Goal: Task Accomplishment & Management: Use online tool/utility

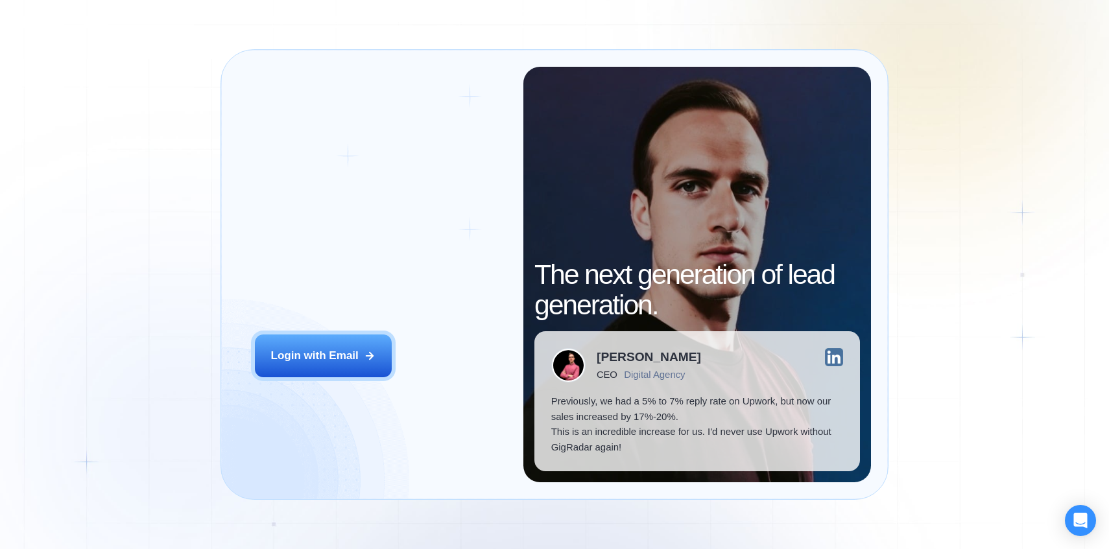
click at [335, 333] on div "Login ‍ Welcome to GigRadar. AI Business Manager for Agencies Login with Email" at bounding box center [380, 275] width 285 height 416
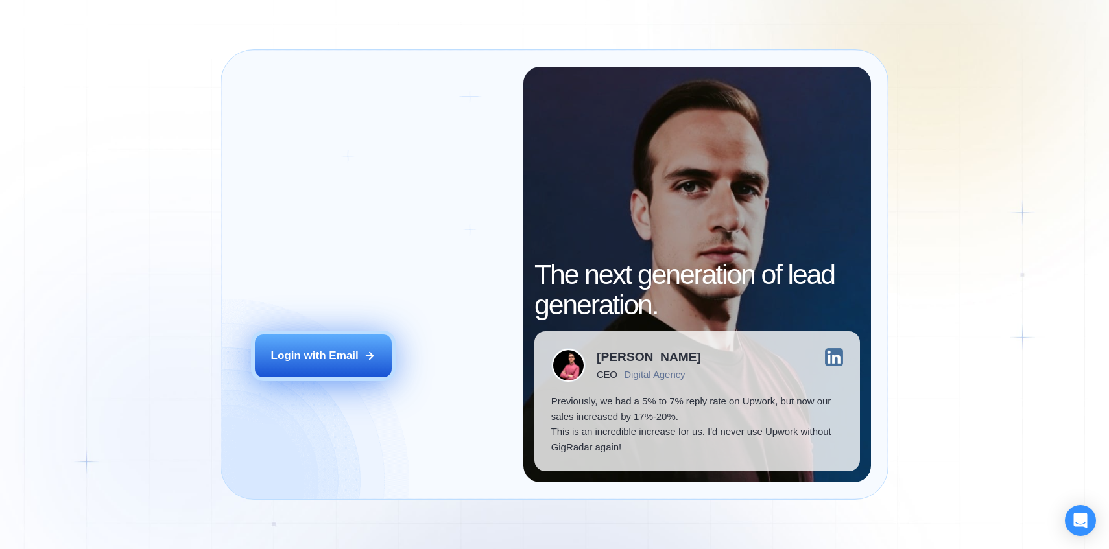
click at [330, 352] on div "Login with Email" at bounding box center [315, 356] width 88 height 16
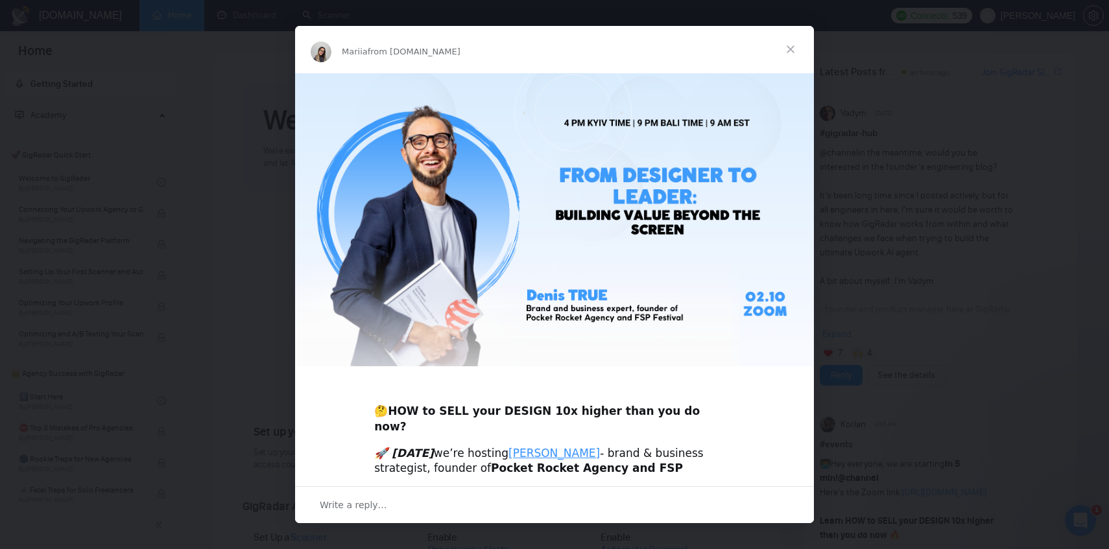
click at [869, 156] on div "Intercom messenger" at bounding box center [554, 274] width 1109 height 549
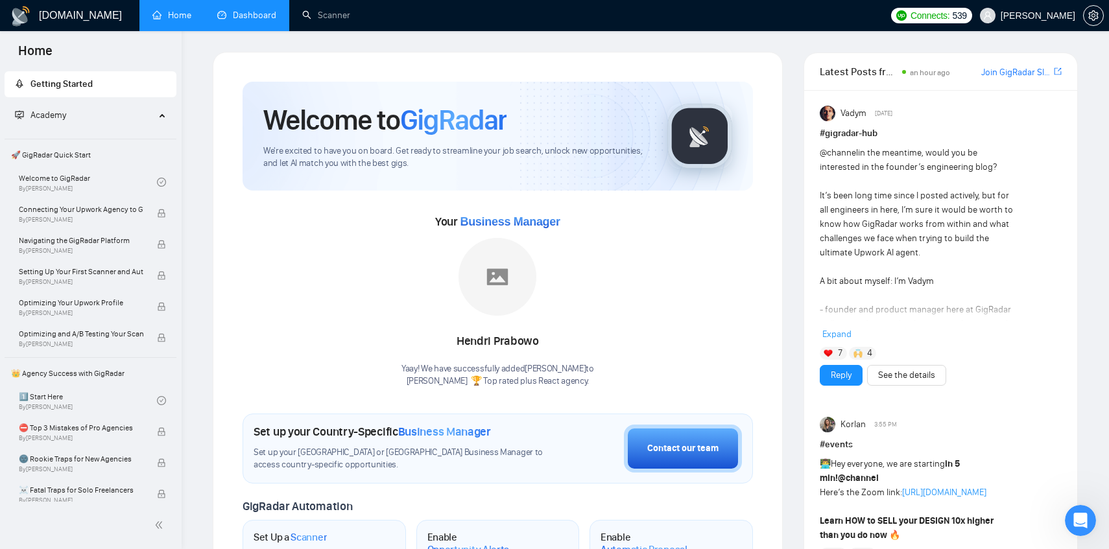
click at [237, 18] on link "Dashboard" at bounding box center [246, 15] width 59 height 11
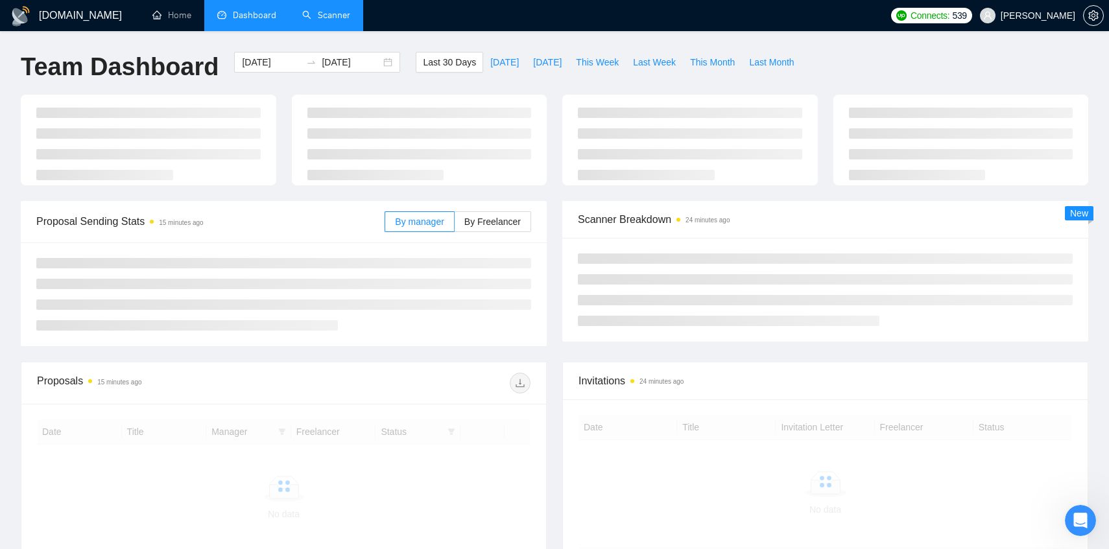
click at [322, 21] on link "Scanner" at bounding box center [326, 15] width 48 height 11
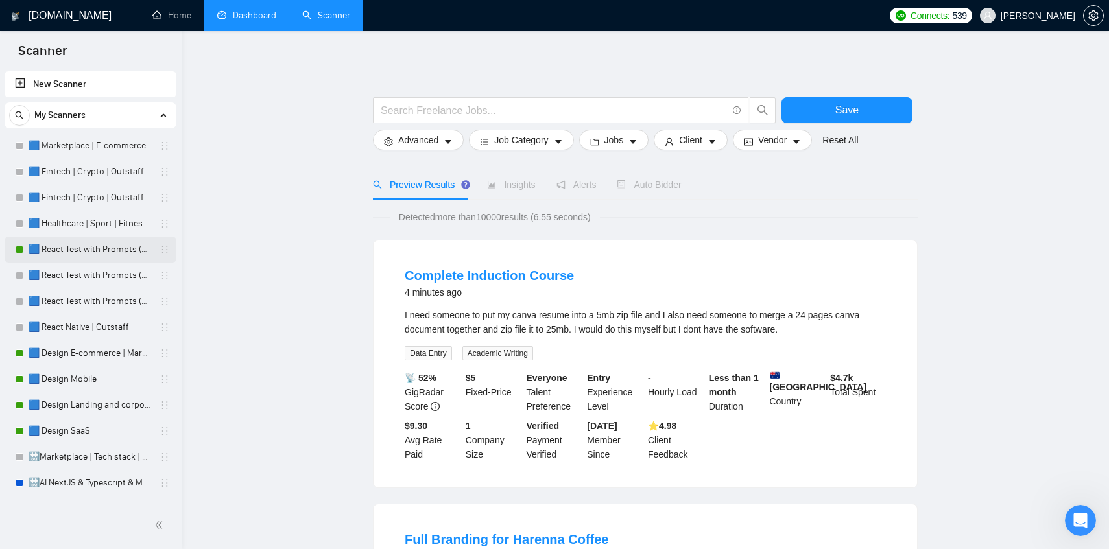
click at [80, 249] on link "🟦 React Test with Prompts (Max)" at bounding box center [90, 250] width 123 height 26
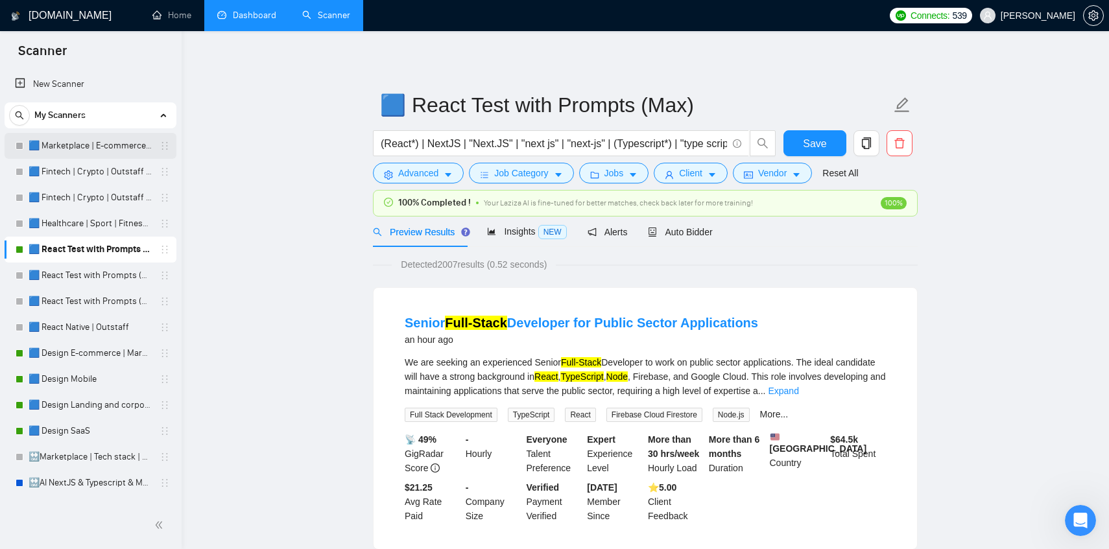
click at [66, 145] on link "🟦 Marketplace | E-commerce | Outstaff" at bounding box center [90, 146] width 123 height 26
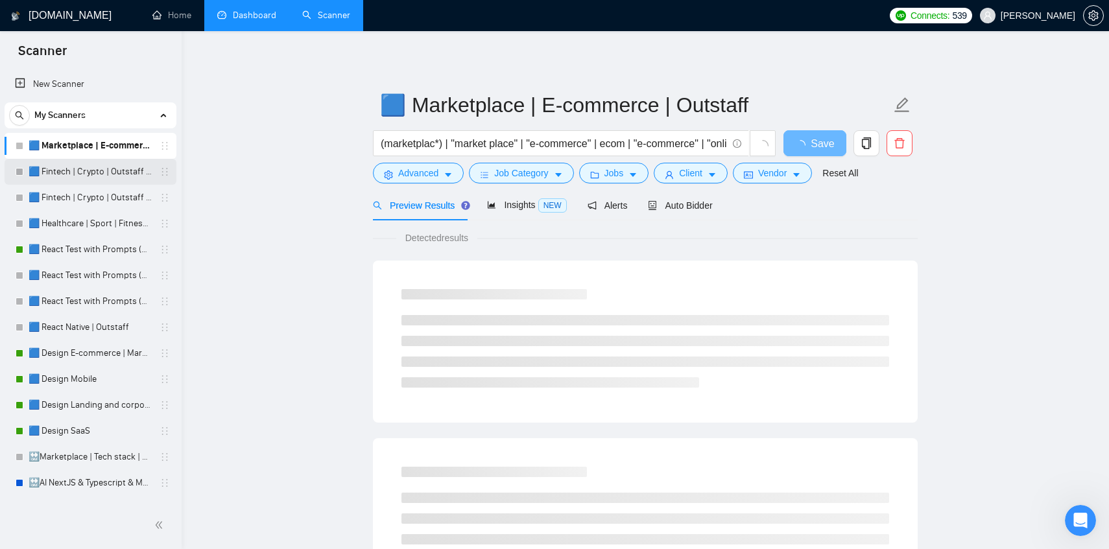
click at [62, 176] on link "🟦 Fintech | Crypto | Outstaff (Max - High Rates)" at bounding box center [90, 172] width 123 height 26
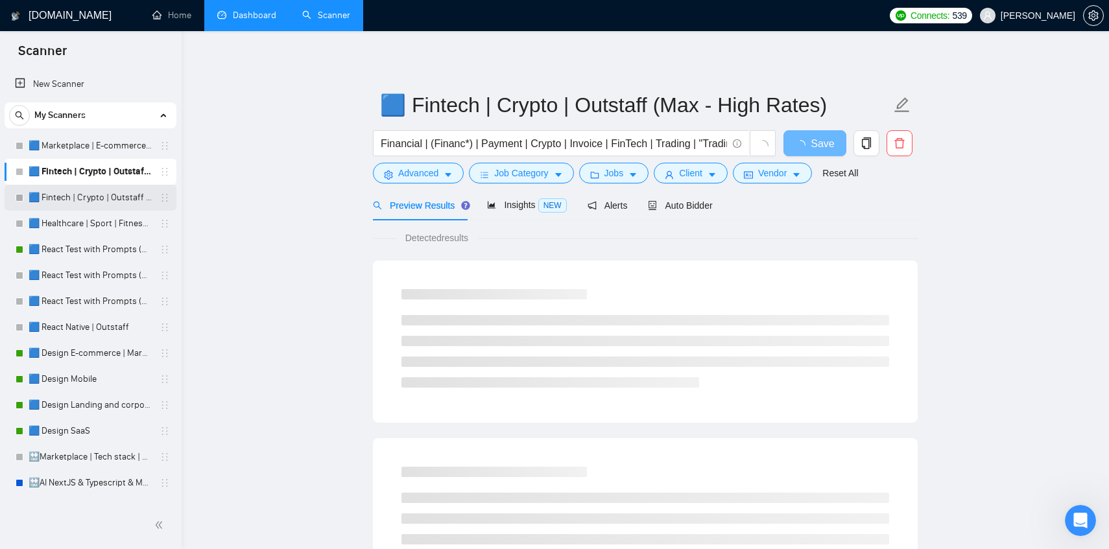
click at [62, 196] on link "🟦 Fintech | Crypto | Outstaff (Mid Rates)" at bounding box center [90, 198] width 123 height 26
click at [62, 224] on link "🟦 Healthcare | Sport | Fitness | Outstaff" at bounding box center [90, 224] width 123 height 26
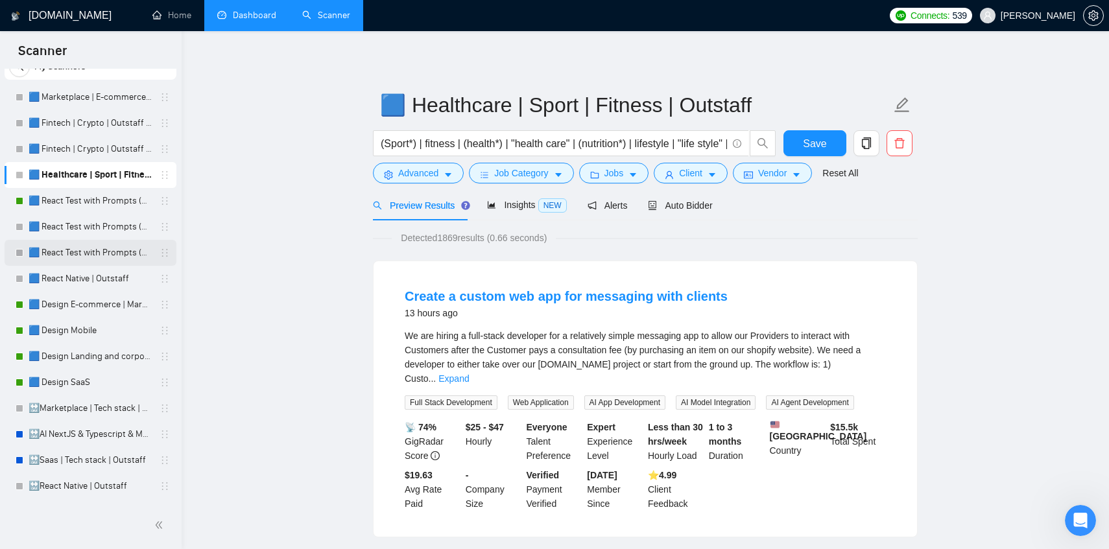
scroll to position [78, 0]
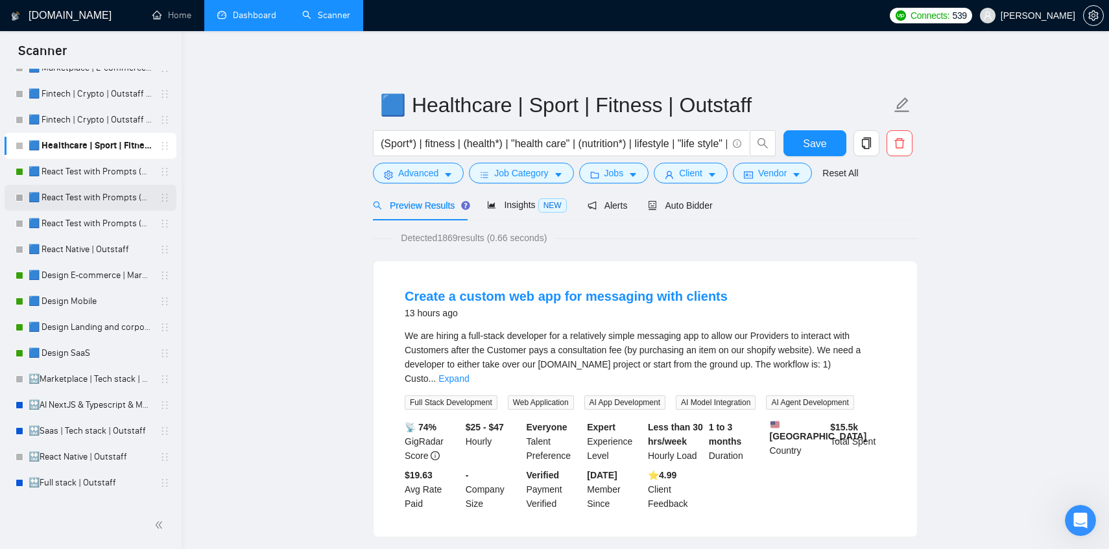
click at [90, 196] on link "🟦 React Test with Prompts (High)" at bounding box center [90, 198] width 123 height 26
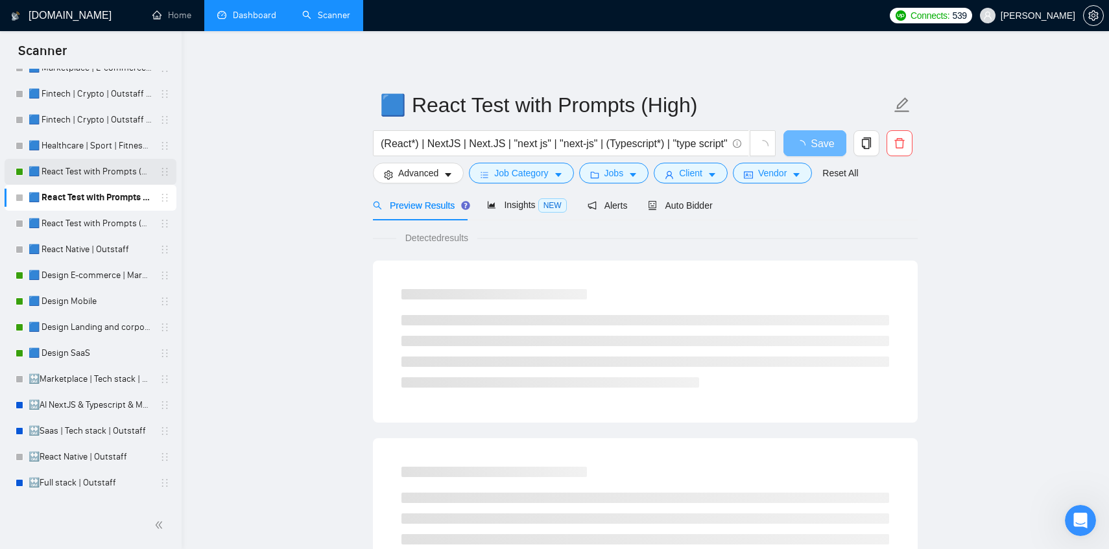
click at [91, 164] on link "🟦 React Test with Prompts (Max)" at bounding box center [90, 172] width 123 height 26
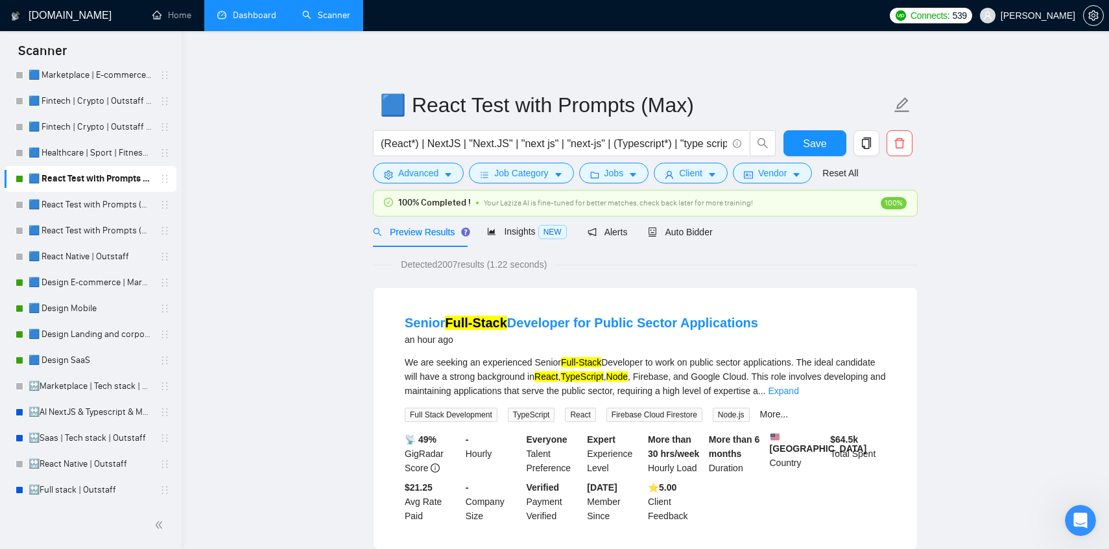
scroll to position [68, 0]
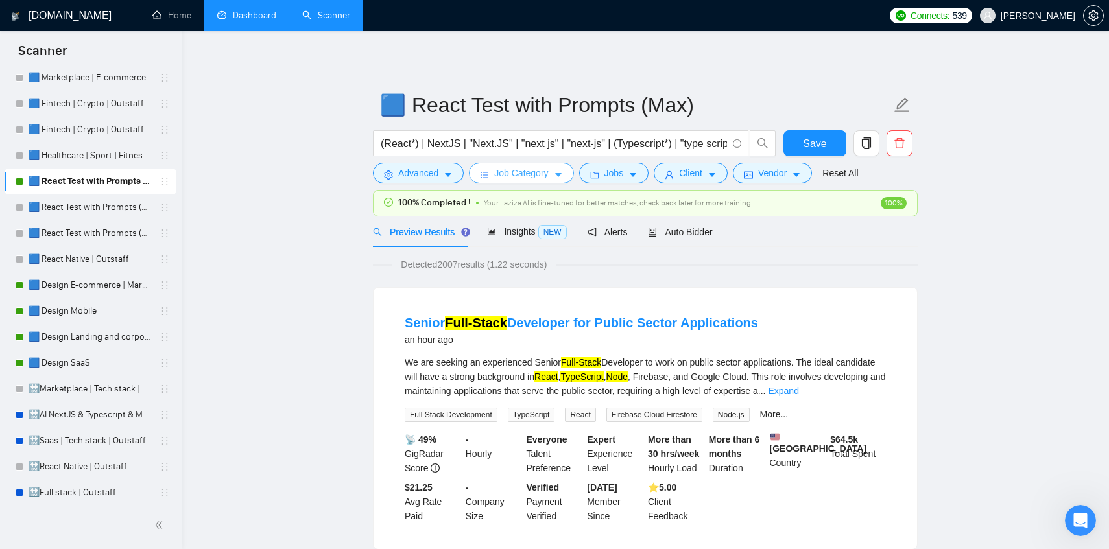
click at [561, 173] on icon "caret-down" at bounding box center [558, 175] width 9 height 9
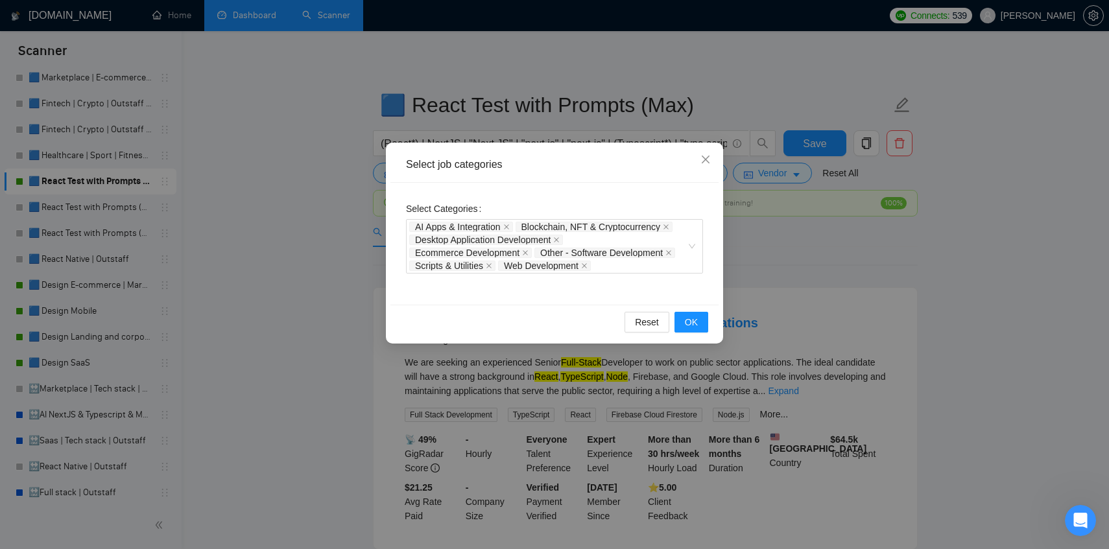
click at [726, 54] on div "Select job categories Select Categories AI Apps & Integration Blockchain, NFT &…" at bounding box center [554, 274] width 1109 height 549
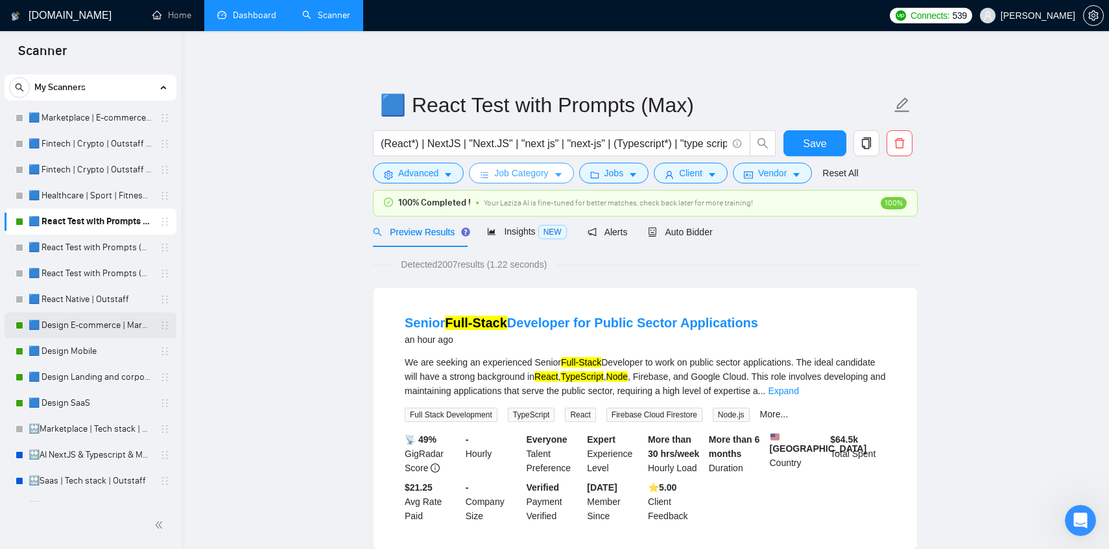
scroll to position [3, 0]
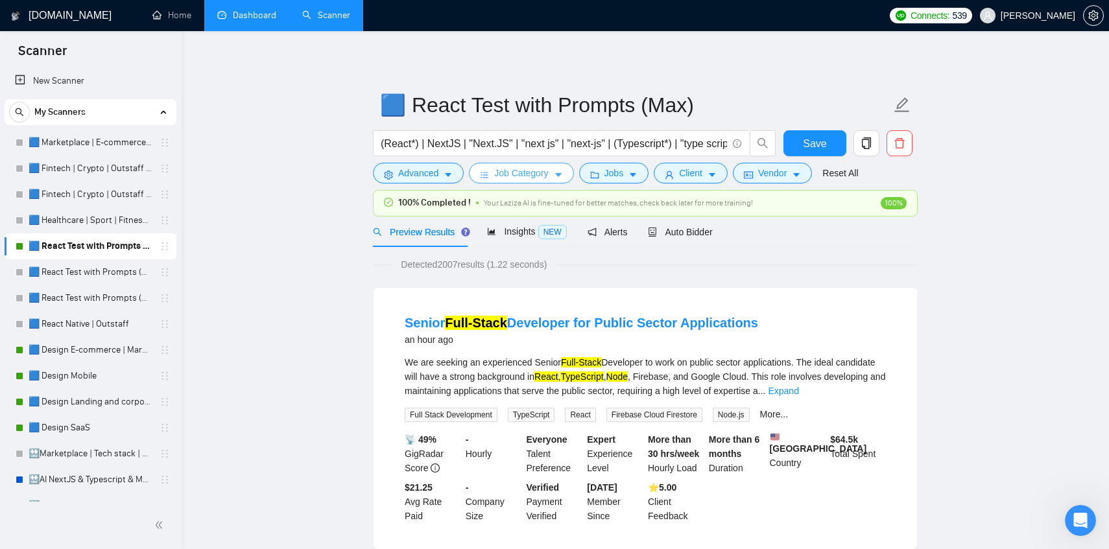
click at [541, 173] on span "Job Category" at bounding box center [521, 173] width 54 height 14
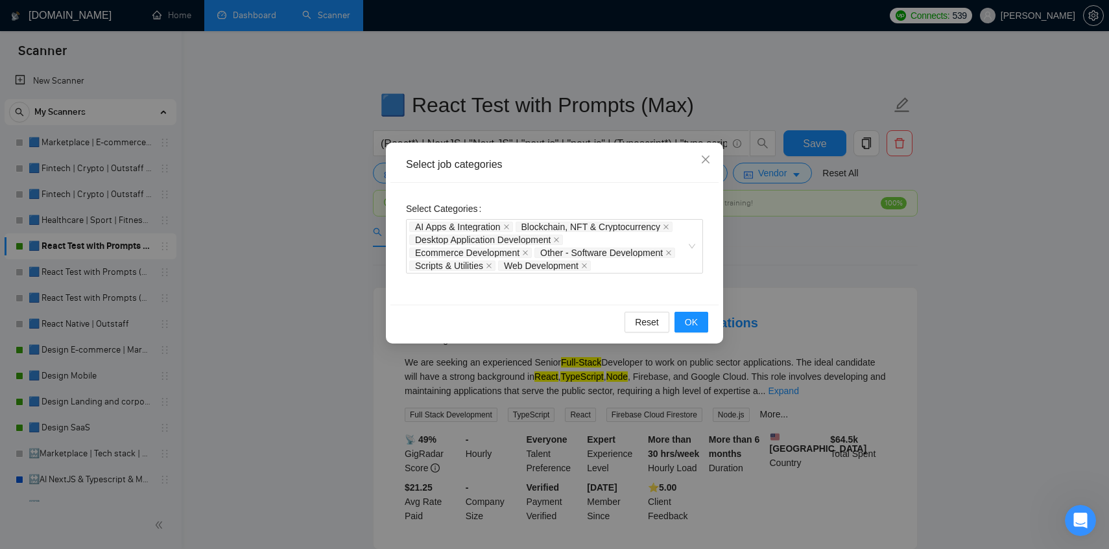
click at [582, 71] on div "Select job categories Select Categories AI Apps & Integration Blockchain, NFT &…" at bounding box center [554, 274] width 1109 height 549
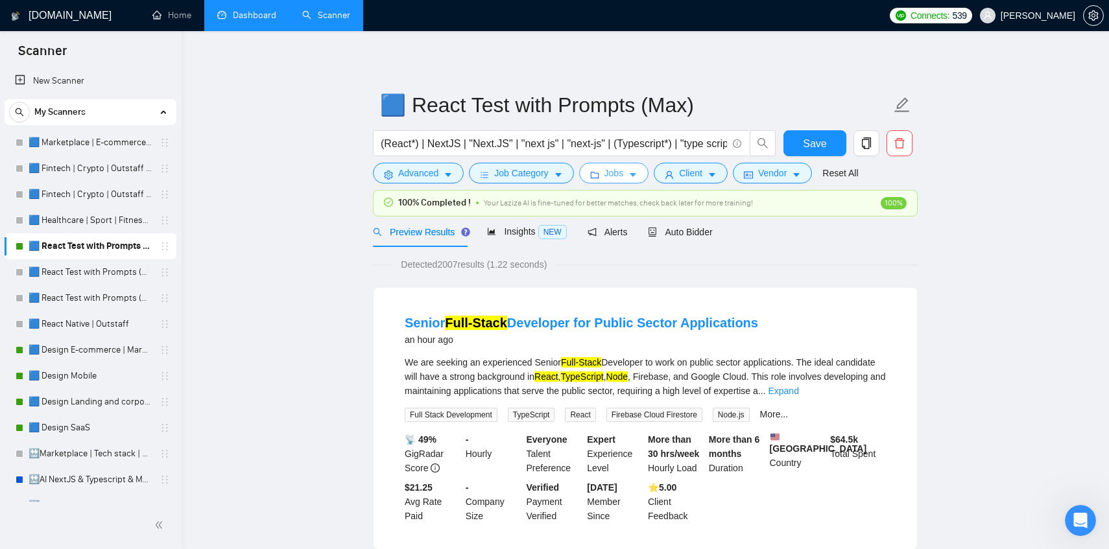
click at [619, 177] on span "Jobs" at bounding box center [613, 173] width 19 height 14
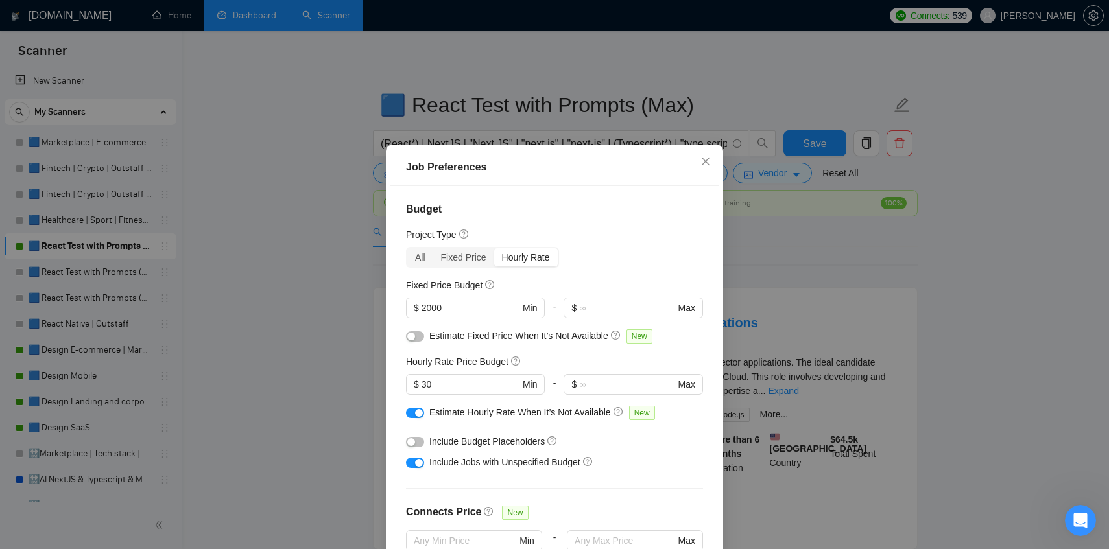
click at [648, 25] on div "Job Preferences Budget Project Type All Fixed Price Hourly Rate Fixed Price Bud…" at bounding box center [554, 274] width 1109 height 549
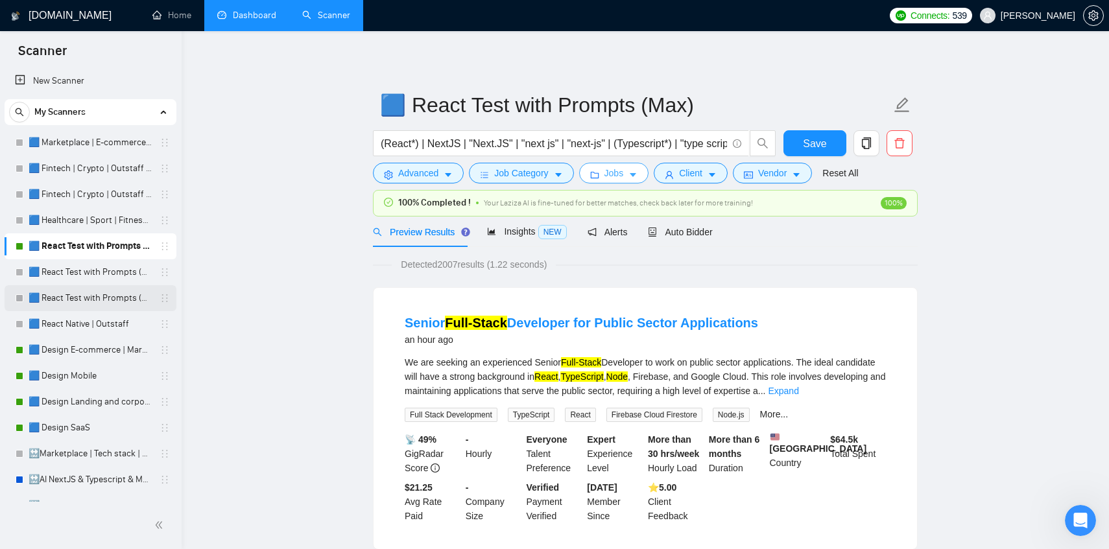
scroll to position [0, 0]
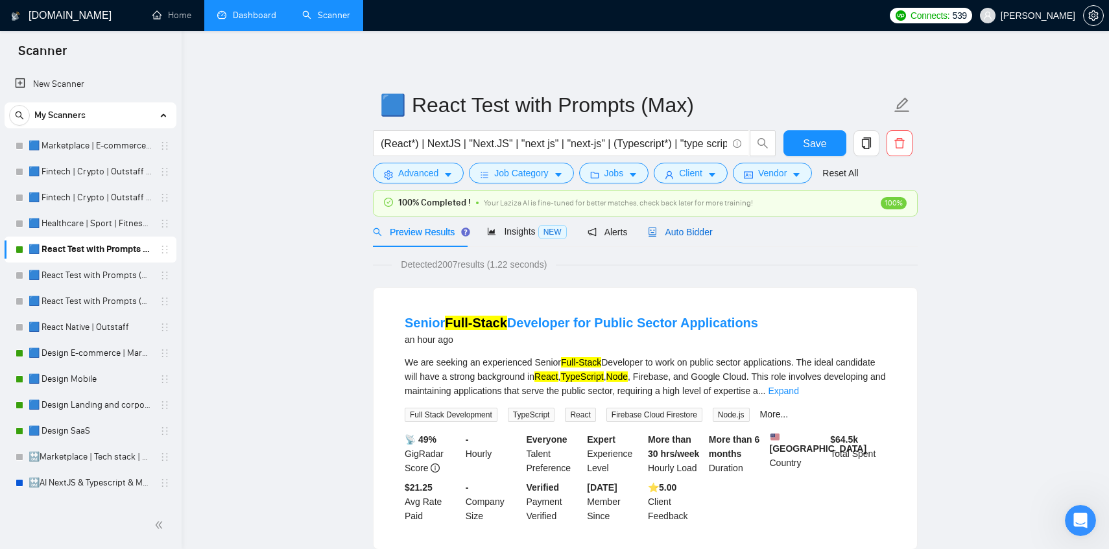
click at [668, 233] on span "Auto Bidder" at bounding box center [680, 232] width 64 height 10
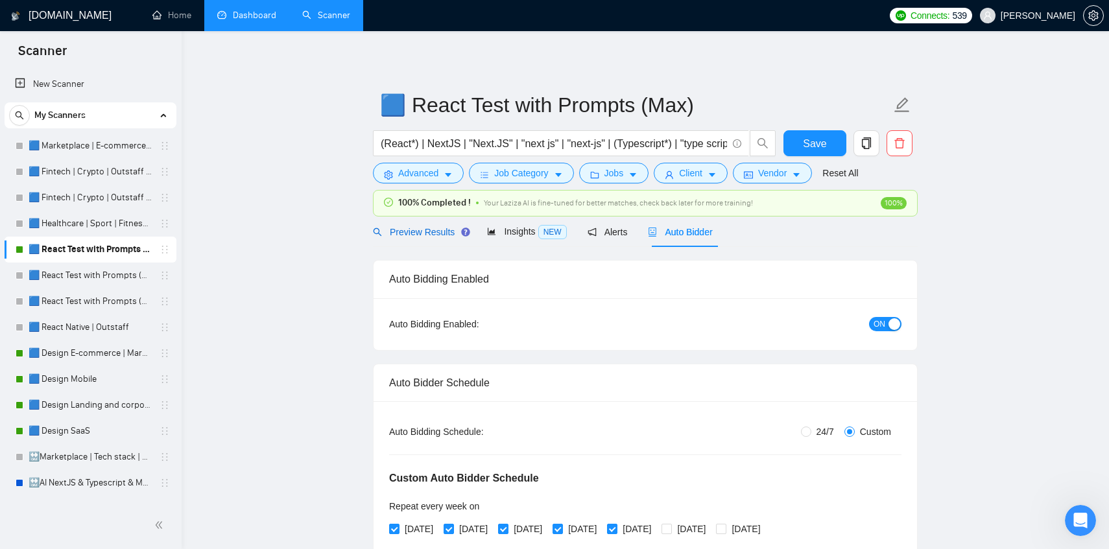
click at [416, 226] on div "Preview Results" at bounding box center [419, 232] width 93 height 14
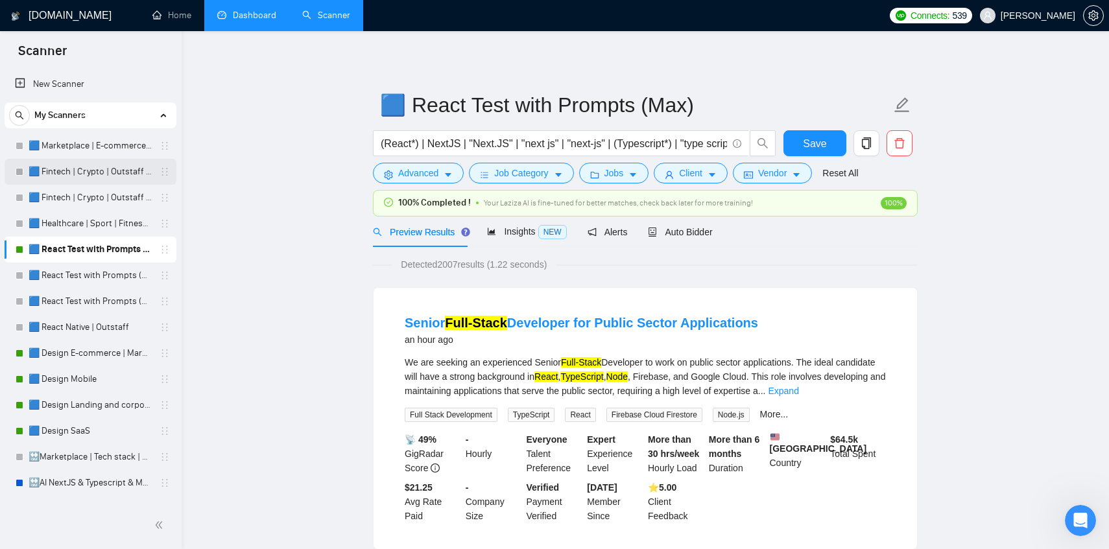
click at [53, 171] on link "🟦 Fintech | Crypto | Outstaff (Max - High Rates)" at bounding box center [90, 172] width 123 height 26
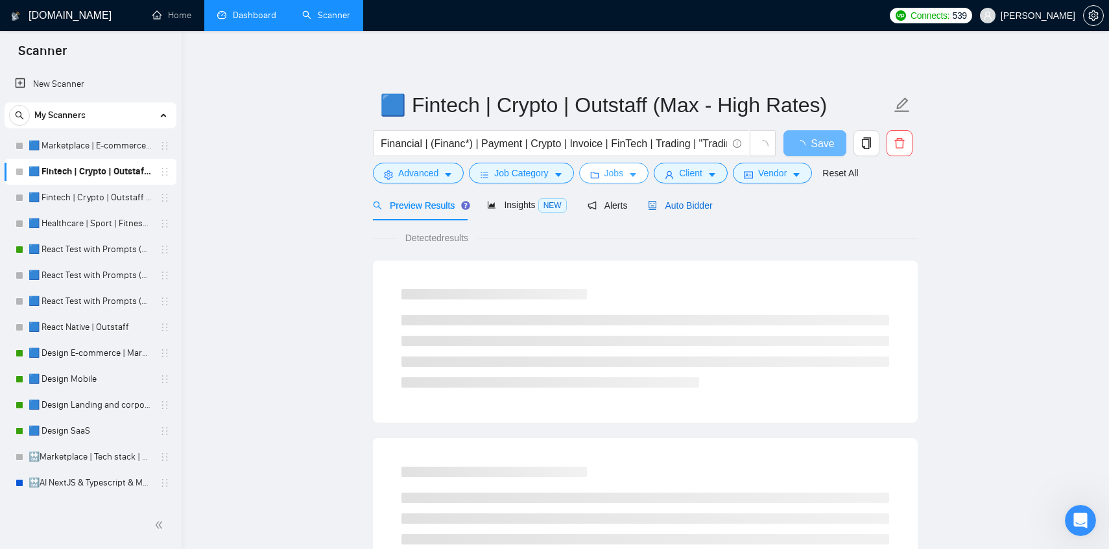
drag, startPoint x: 698, startPoint y: 206, endPoint x: 599, endPoint y: 178, distance: 103.0
click at [698, 206] on span "Auto Bidder" at bounding box center [680, 205] width 64 height 10
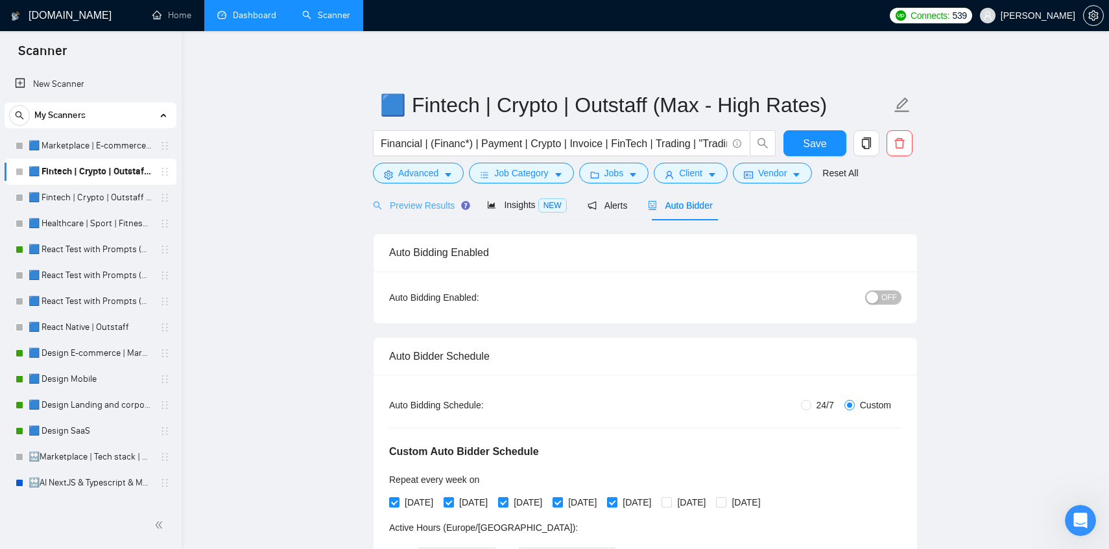
click at [438, 215] on div "Preview Results" at bounding box center [419, 205] width 93 height 30
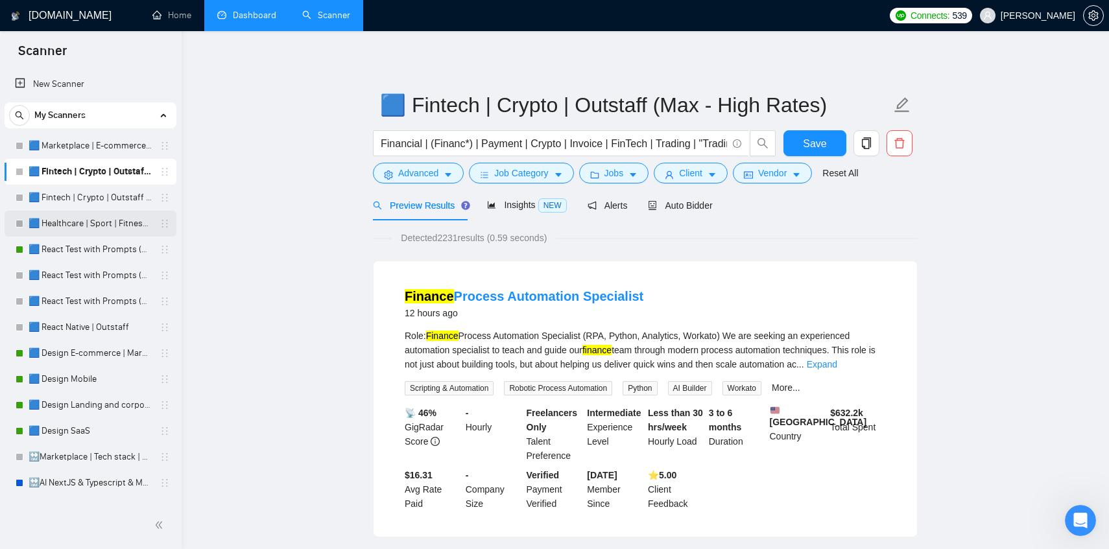
click at [59, 222] on link "🟦 Healthcare | Sport | Fitness | Outstaff" at bounding box center [90, 224] width 123 height 26
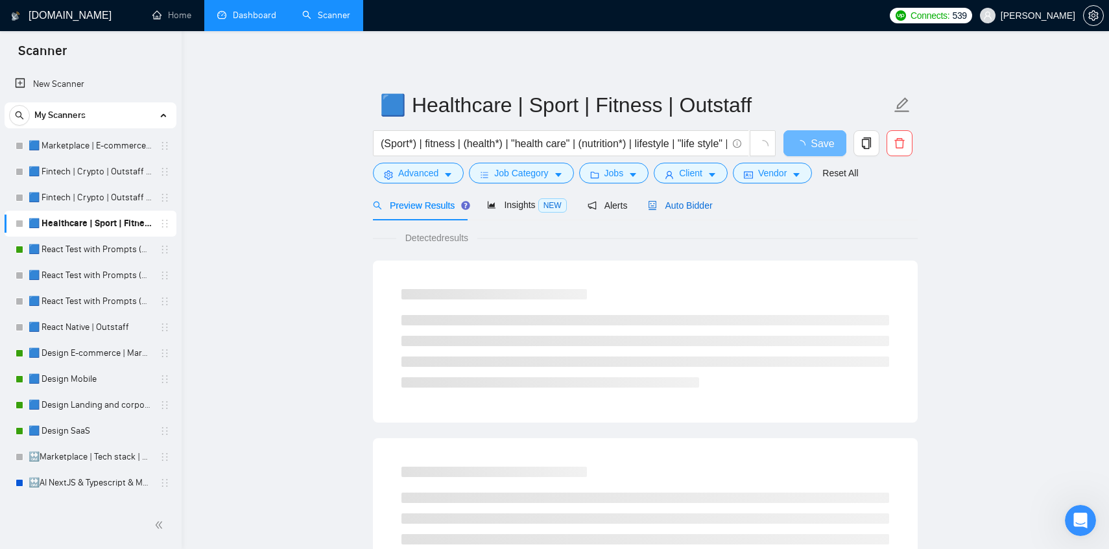
click at [692, 205] on span "Auto Bidder" at bounding box center [680, 205] width 64 height 10
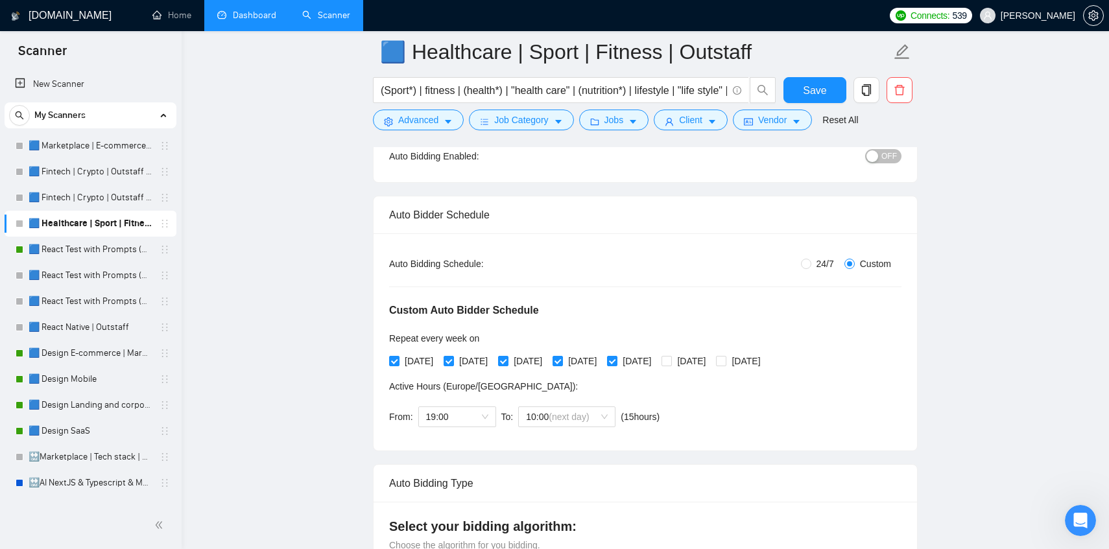
scroll to position [124, 0]
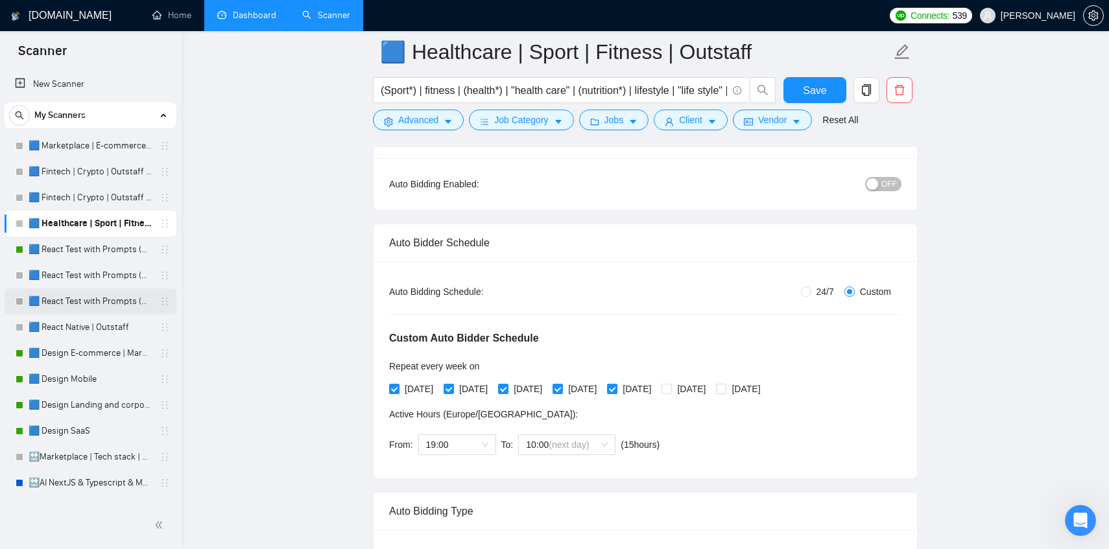
click at [53, 292] on link "🟦 React Test with Prompts (Mid Rates)" at bounding box center [90, 302] width 123 height 26
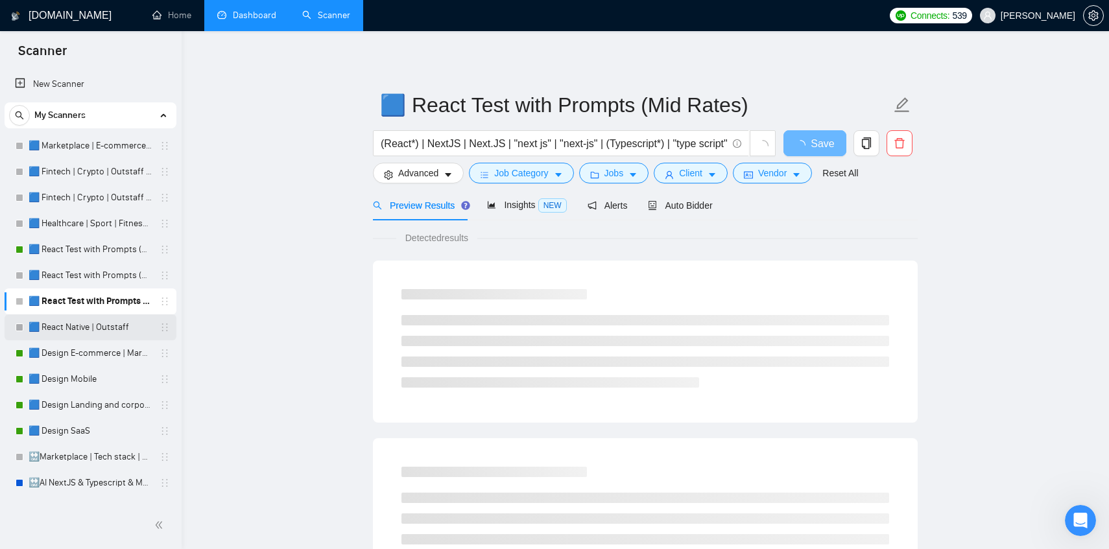
click at [53, 332] on link "🟦 React Native | Outstaff" at bounding box center [90, 327] width 123 height 26
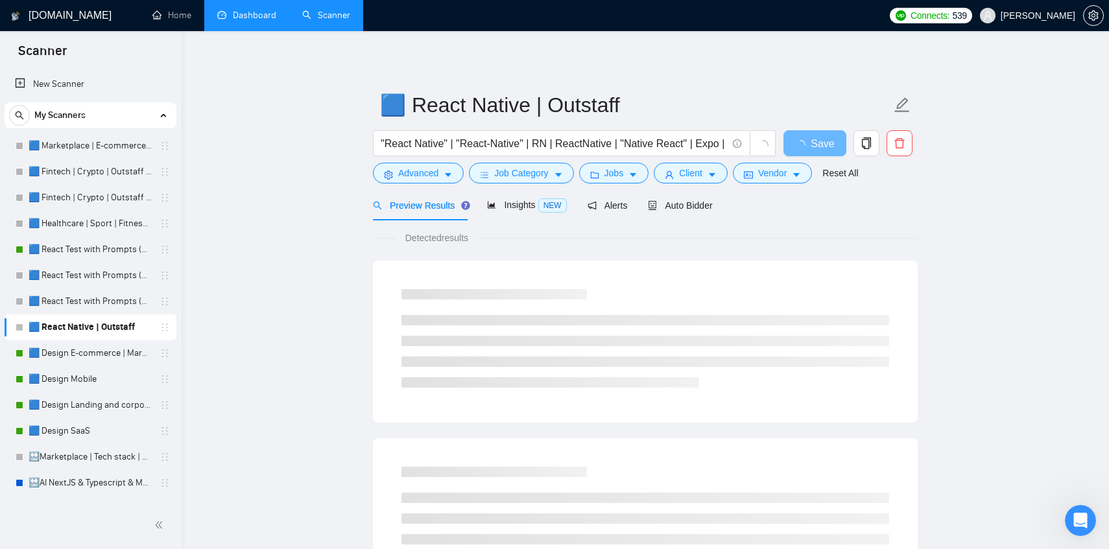
scroll to position [38, 0]
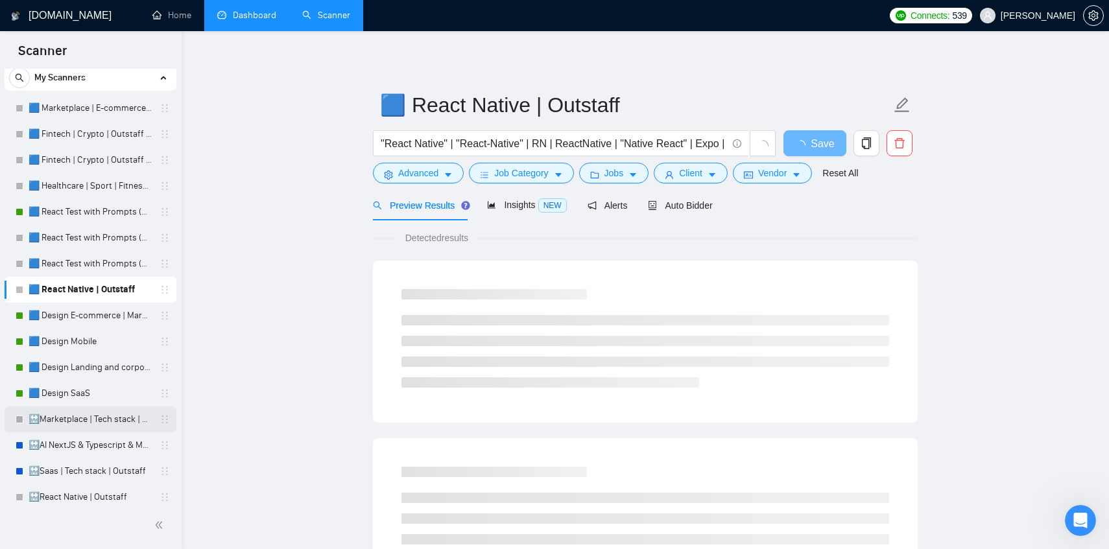
click at [45, 414] on link "🔛Marketplace | Tech stack | Outstaff" at bounding box center [90, 420] width 123 height 26
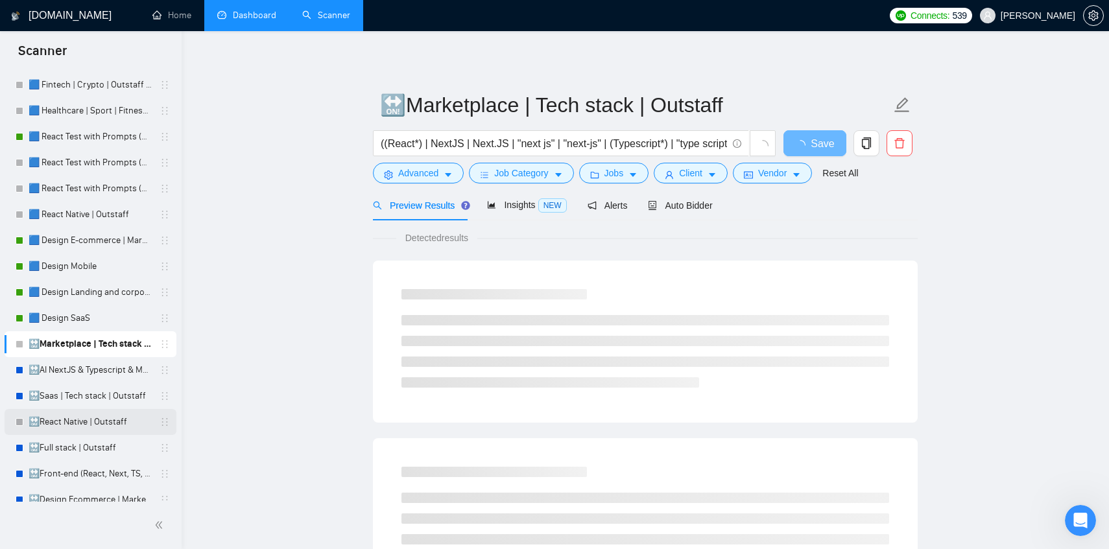
click at [45, 414] on link "🔛React Native | Outstaff" at bounding box center [90, 422] width 123 height 26
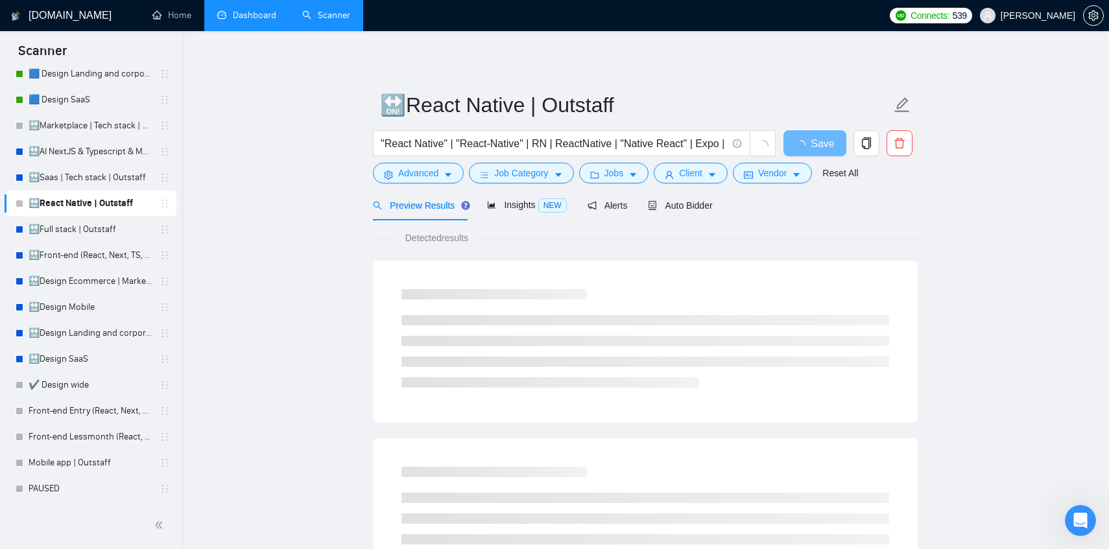
scroll to position [433, 0]
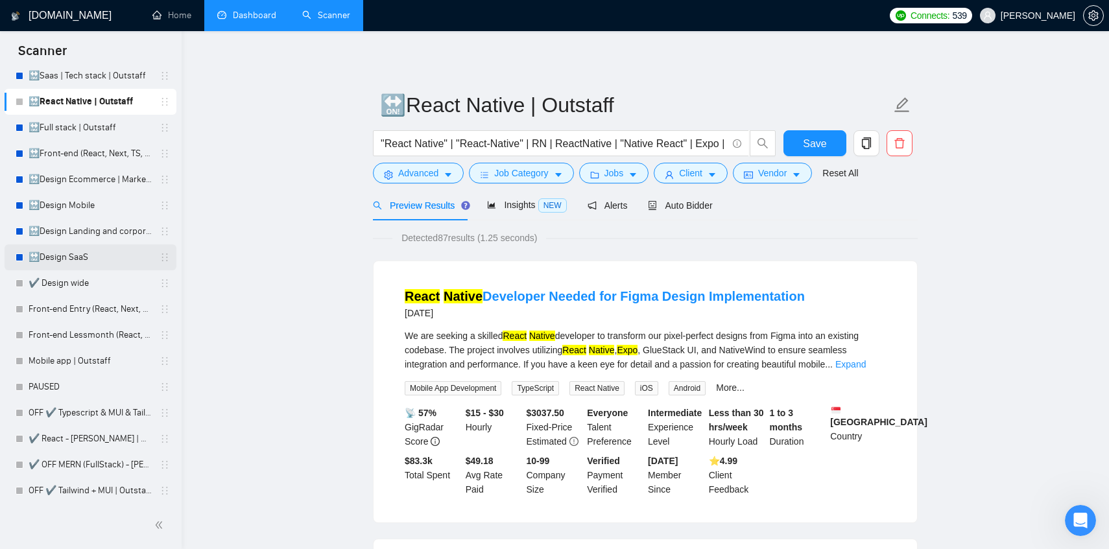
click at [81, 244] on link "🔛Design SaaS" at bounding box center [90, 257] width 123 height 26
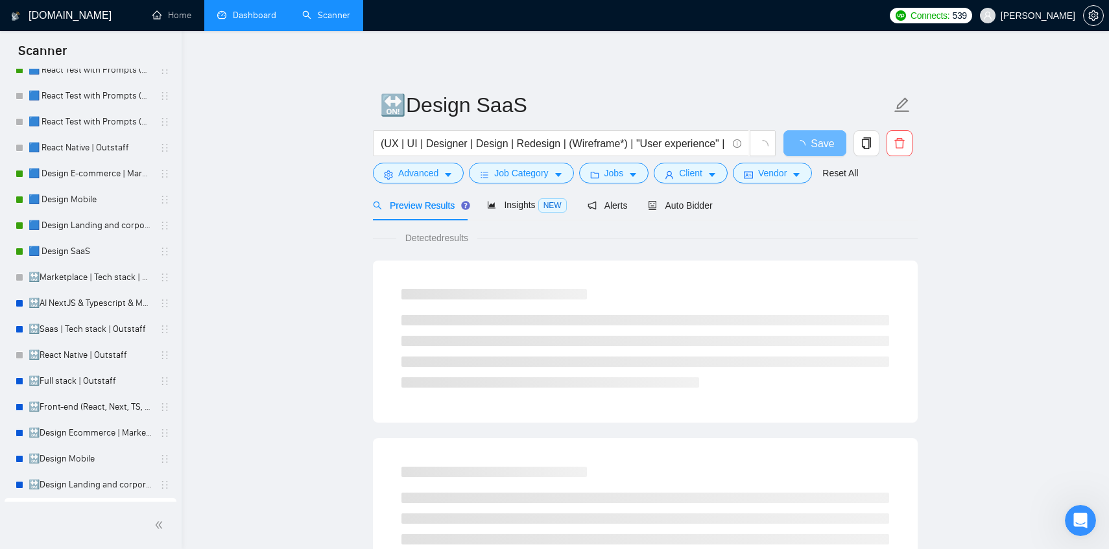
scroll to position [171, 0]
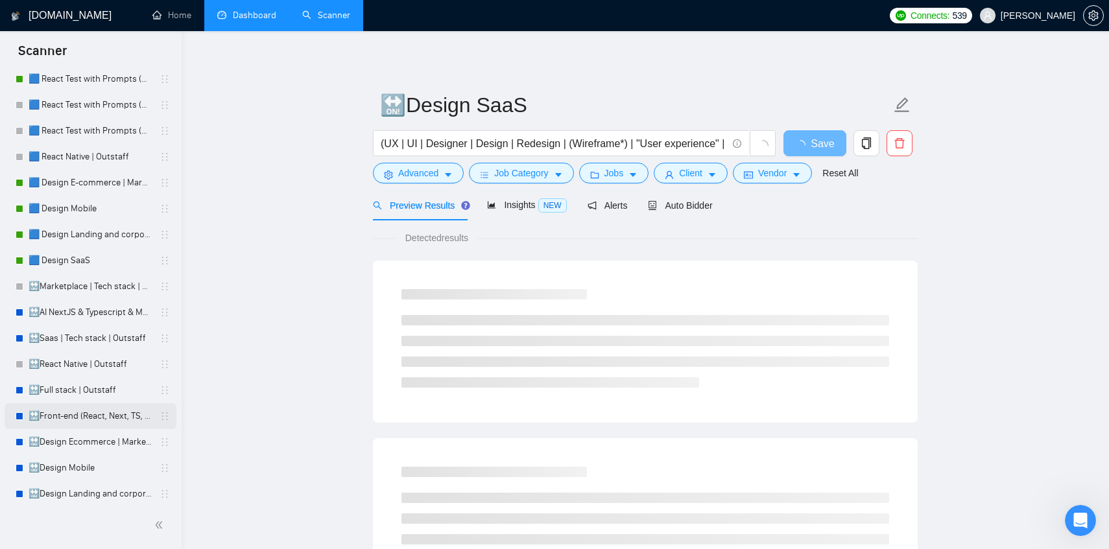
click at [73, 423] on link "🔛Front-end (React, Next, TS, UI libr) | Outstaff" at bounding box center [90, 416] width 123 height 26
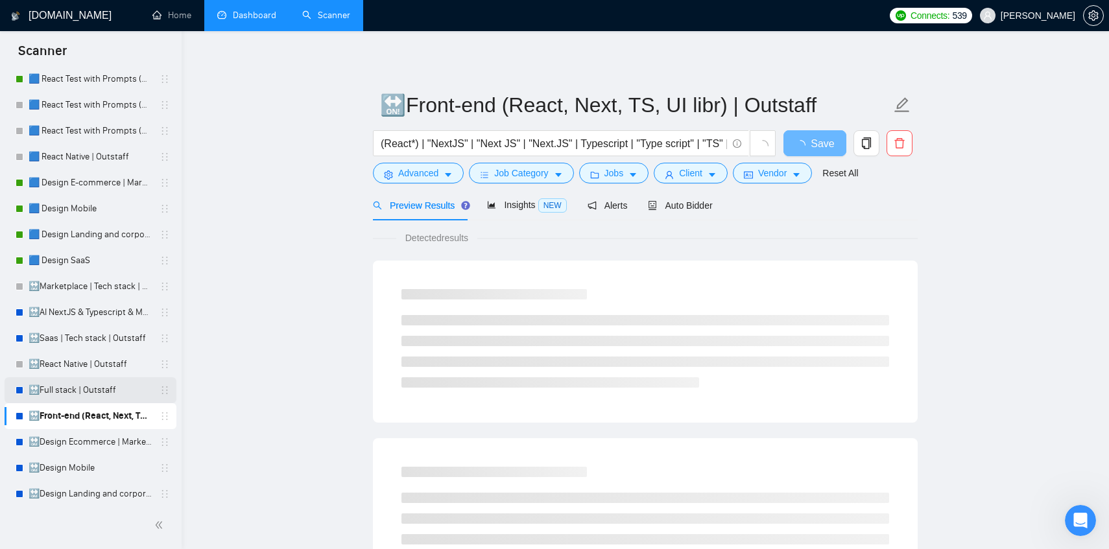
click at [78, 384] on link "🔛Full stack | Outstaff" at bounding box center [90, 390] width 123 height 26
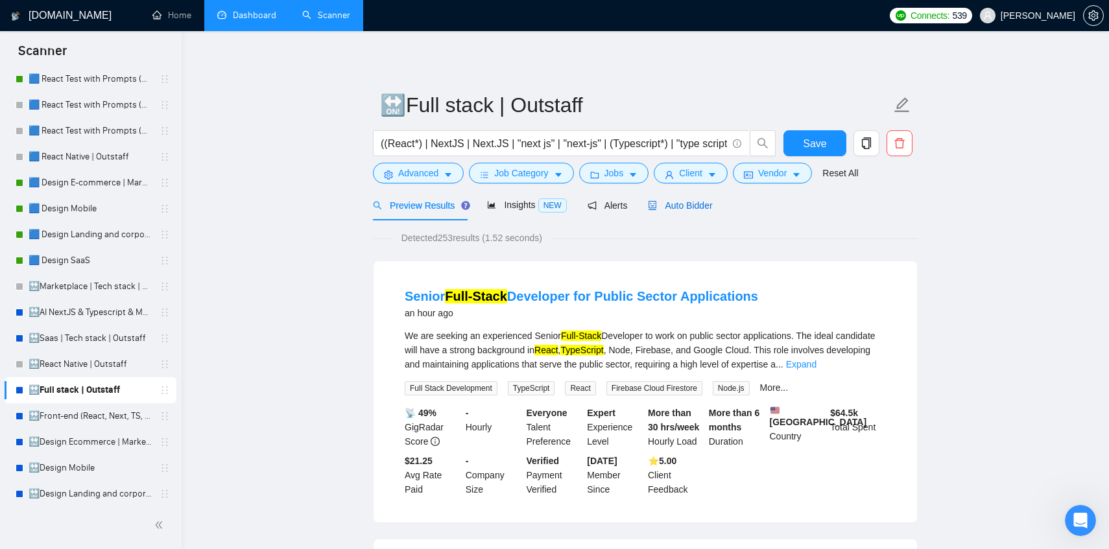
click at [705, 198] on div "Auto Bidder" at bounding box center [680, 205] width 64 height 14
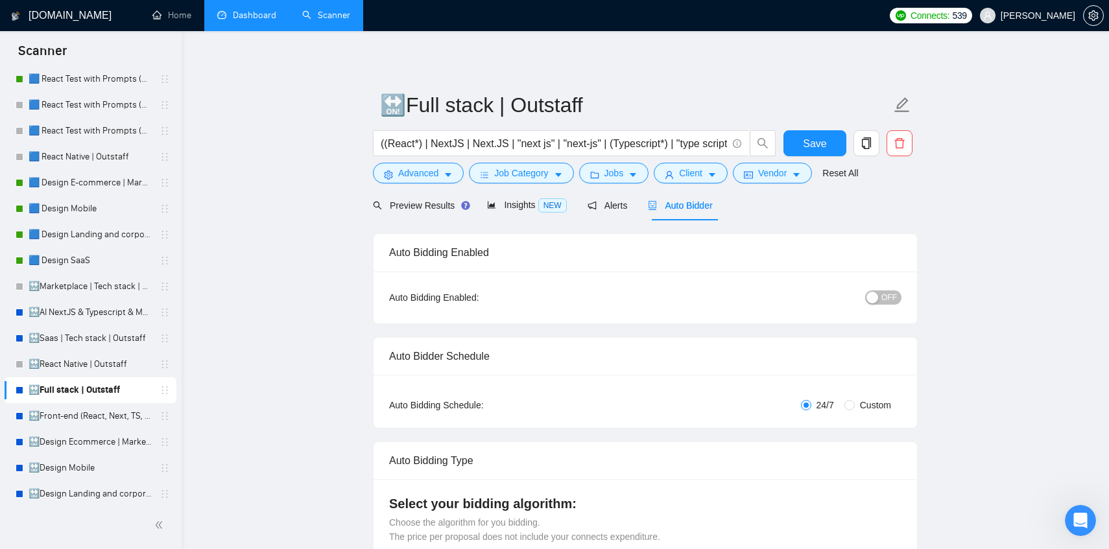
radio input "false"
radio input "true"
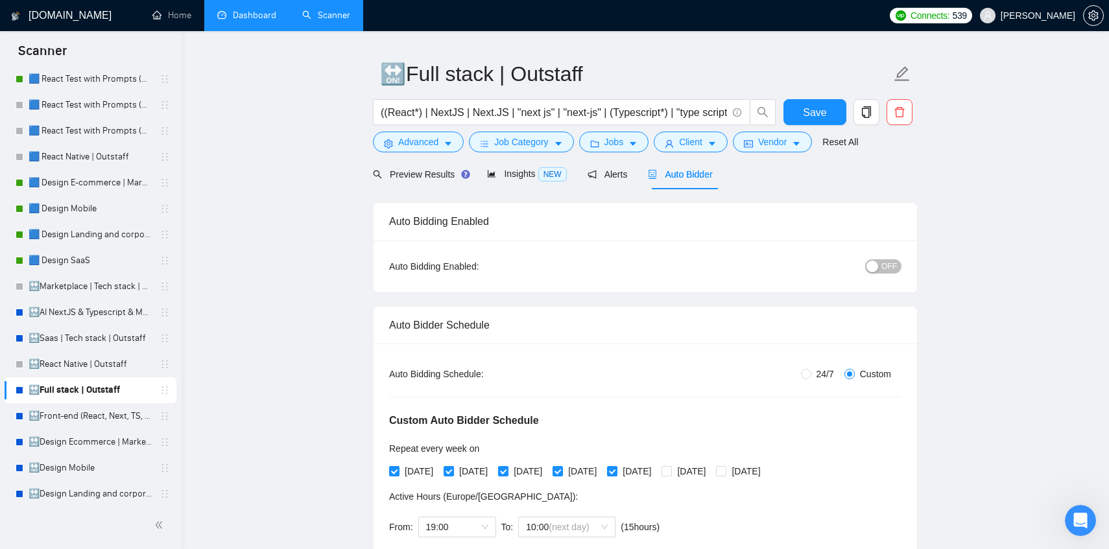
scroll to position [30, 0]
click at [412, 187] on div "Preview Results" at bounding box center [419, 175] width 93 height 30
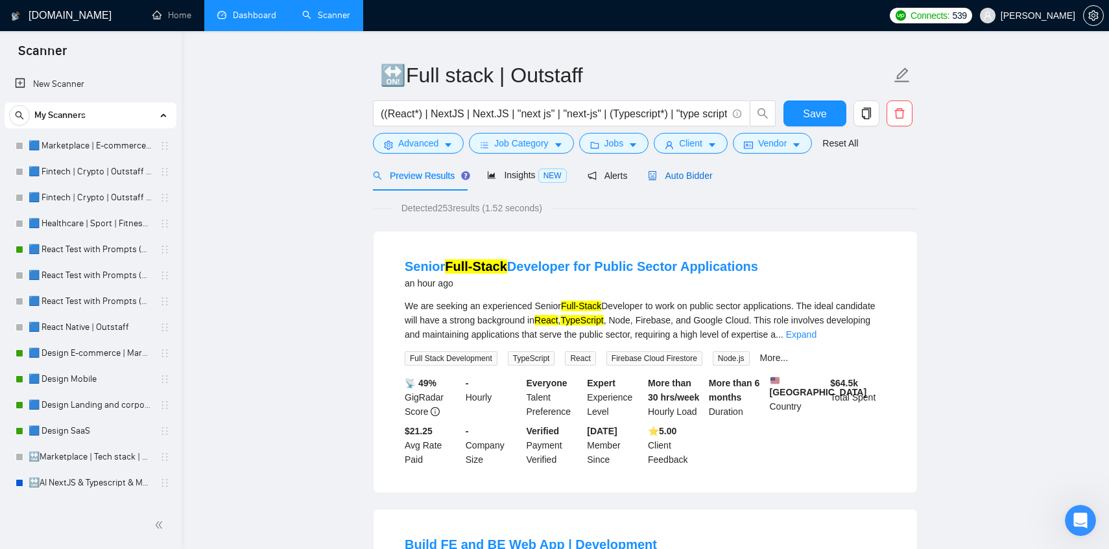
click at [669, 177] on span "Auto Bidder" at bounding box center [680, 176] width 64 height 10
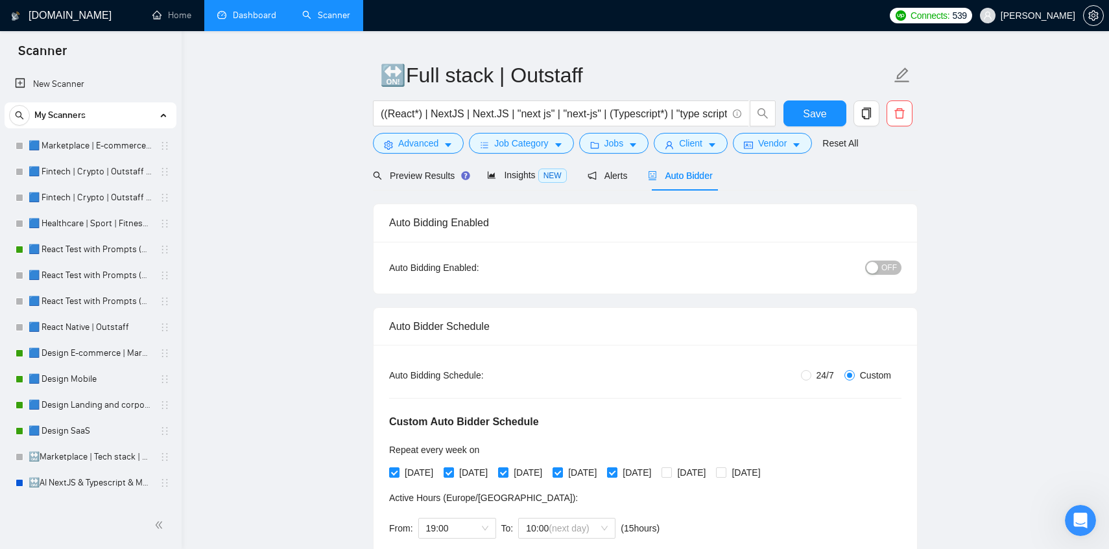
click at [401, 184] on div "Preview Results" at bounding box center [419, 175] width 93 height 30
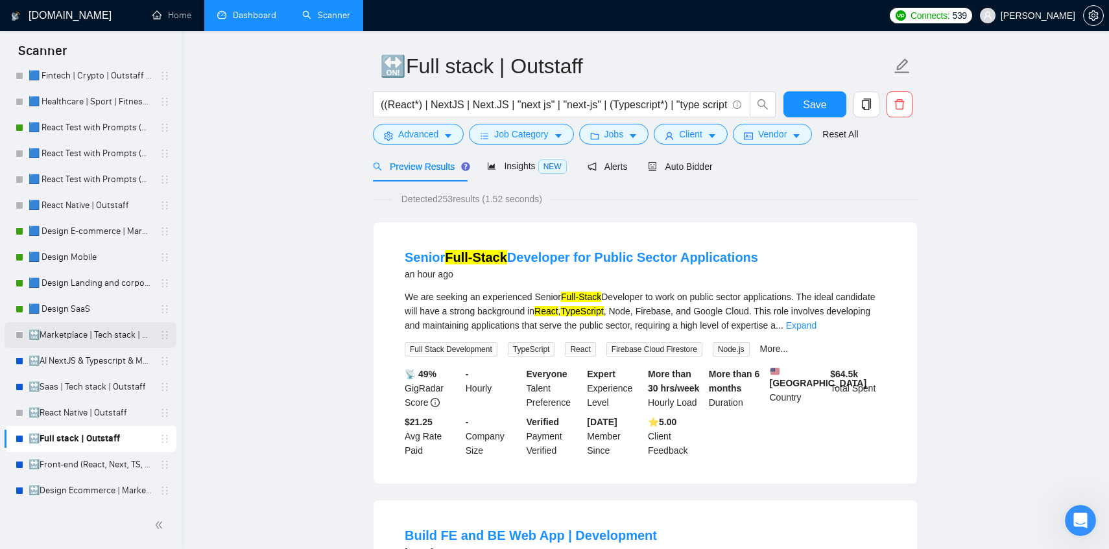
scroll to position [126, 0]
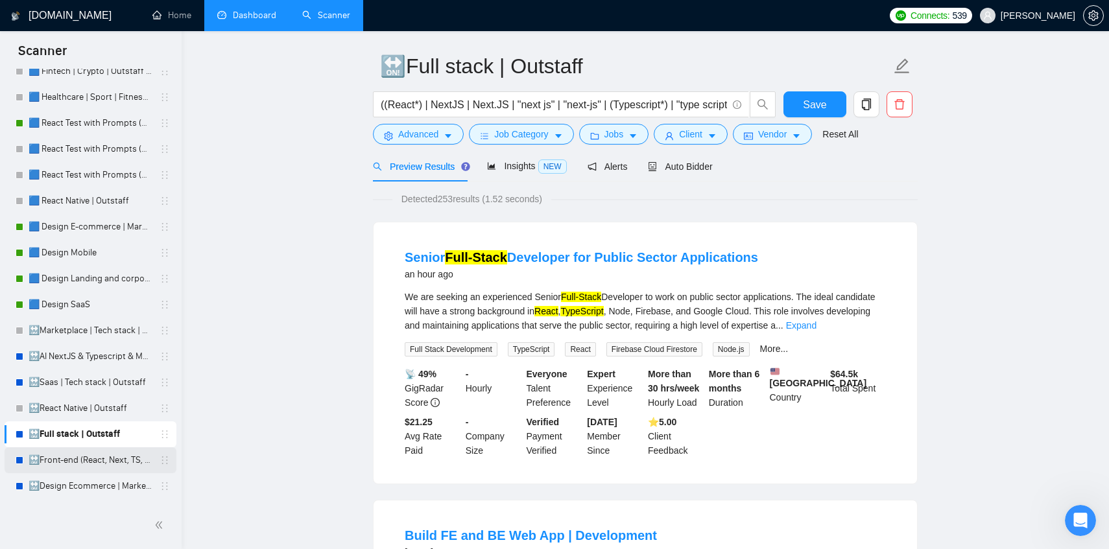
click at [97, 457] on link "🔛Front-end (React, Next, TS, UI libr) | Outstaff" at bounding box center [90, 460] width 123 height 26
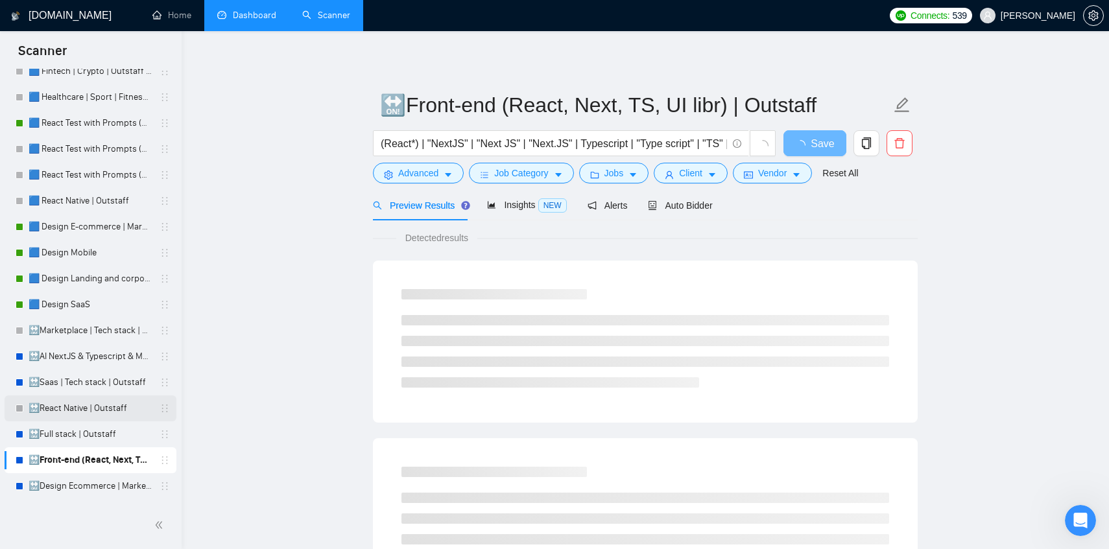
click at [95, 408] on link "🔛React Native | Outstaff" at bounding box center [90, 409] width 123 height 26
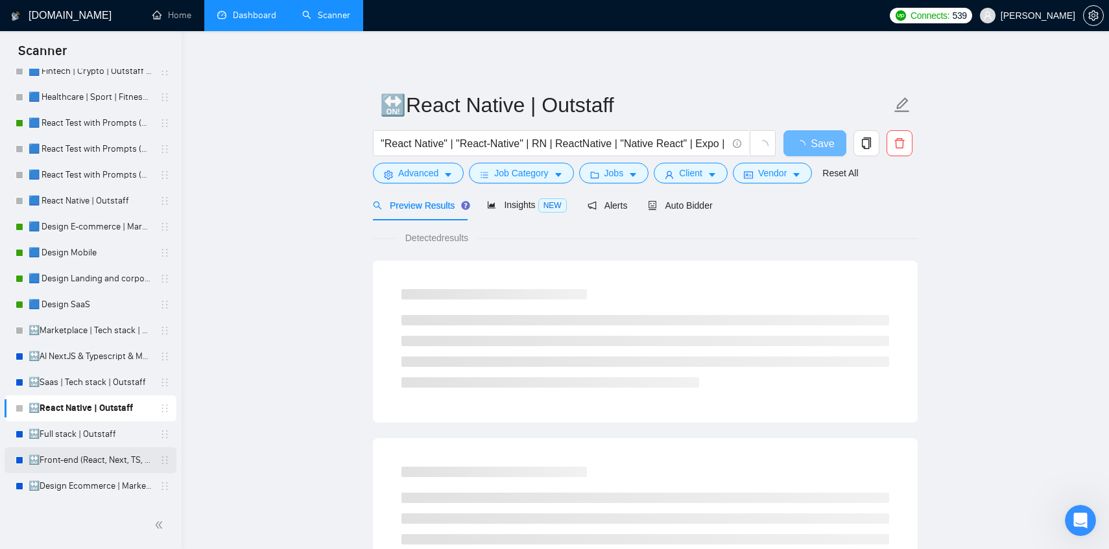
click at [86, 455] on link "🔛Front-end (React, Next, TS, UI libr) | Outstaff" at bounding box center [90, 460] width 123 height 26
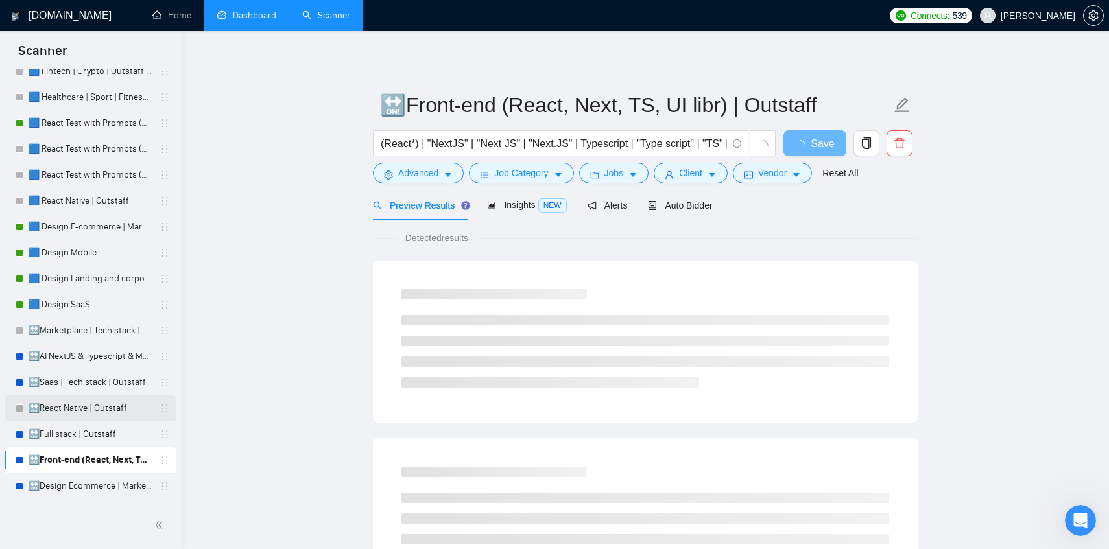
click at [91, 418] on link "🔛React Native | Outstaff" at bounding box center [90, 409] width 123 height 26
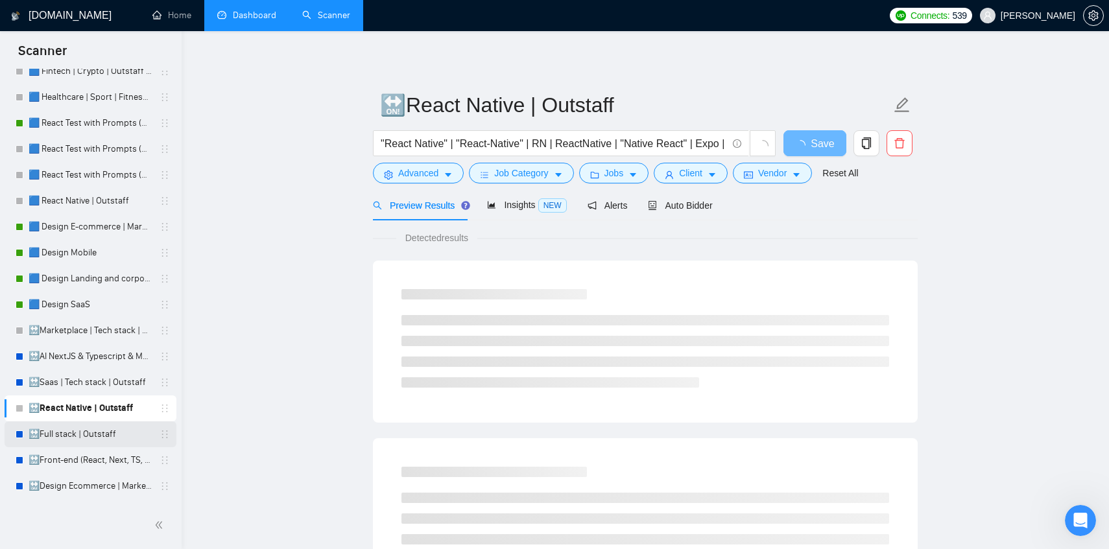
click at [91, 435] on link "🔛Full stack | Outstaff" at bounding box center [90, 434] width 123 height 26
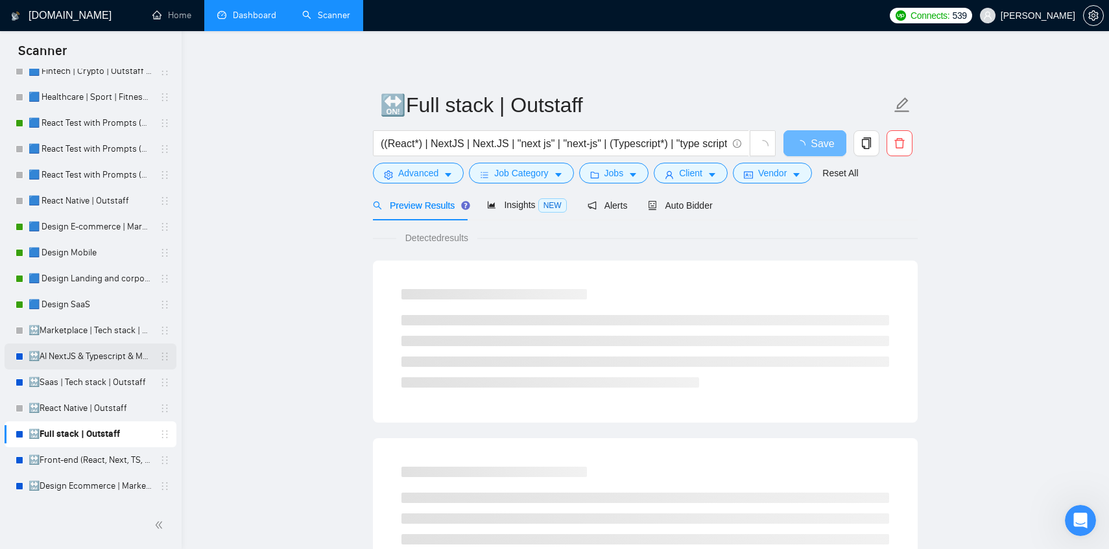
click at [104, 355] on link "🔛AI NextJS & Typescript & MUI & Tailwind | Outstaff" at bounding box center [90, 357] width 123 height 26
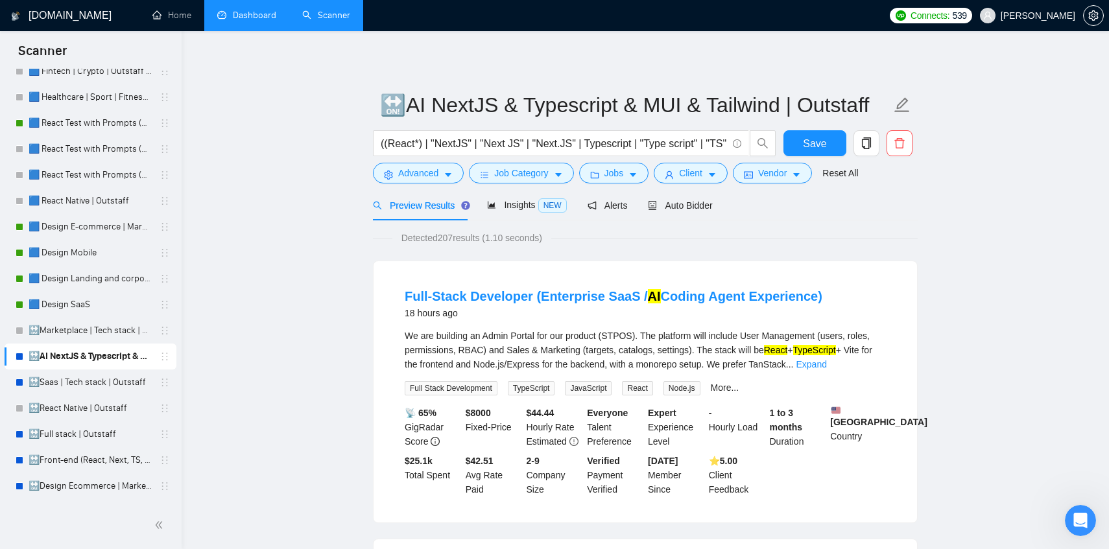
click at [246, 15] on link "Dashboard" at bounding box center [246, 15] width 59 height 11
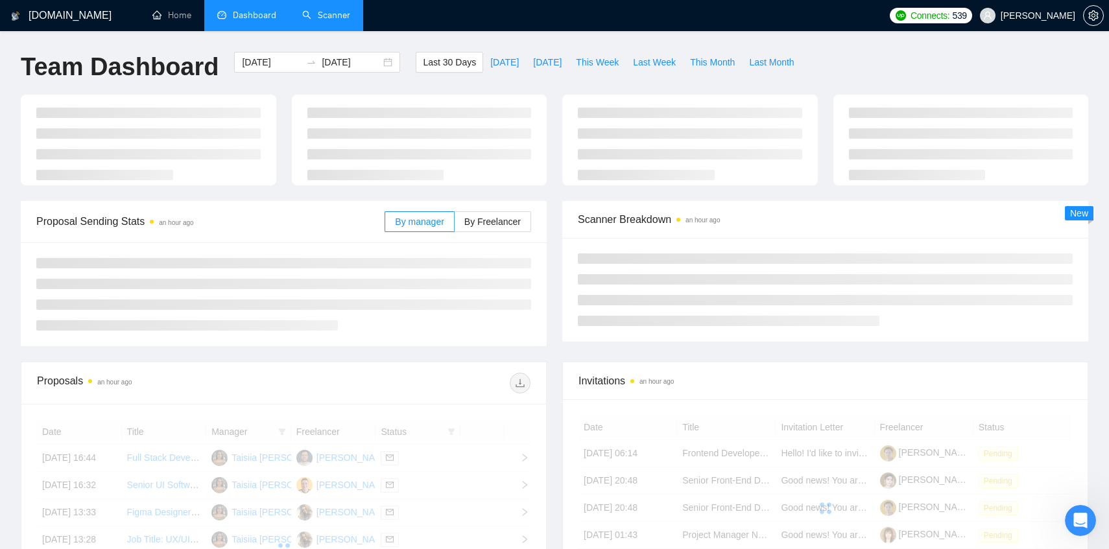
click at [360, 51] on div "GigRadar.io Home Dashboard Scanner Connects: 539 Stubbs Team Dashboard 2025-09-…" at bounding box center [554, 437] width 1109 height 875
click at [342, 10] on link "Scanner" at bounding box center [326, 15] width 48 height 11
